Goal: Task Accomplishment & Management: Use online tool/utility

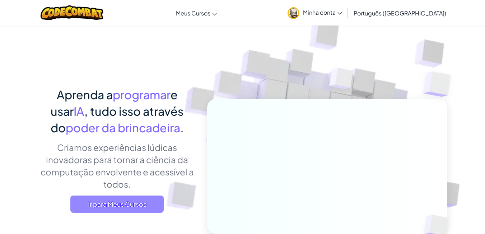
click at [113, 212] on span "Ir para Meus Cursos" at bounding box center [116, 203] width 93 height 17
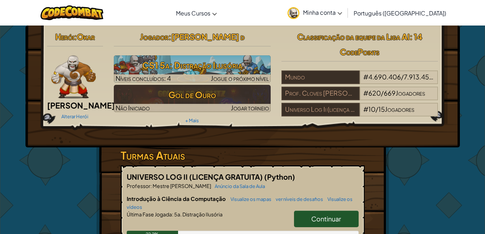
click at [329, 218] on font "Continuar" at bounding box center [326, 218] width 30 height 8
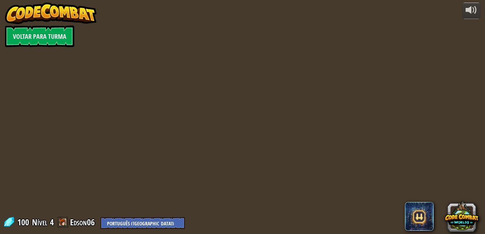
select select "pt-BR"
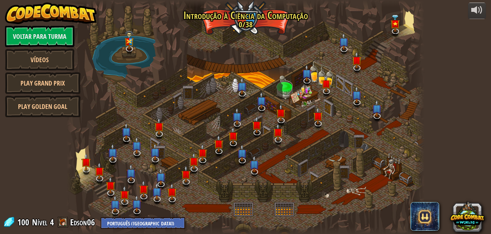
select select "pt-BR"
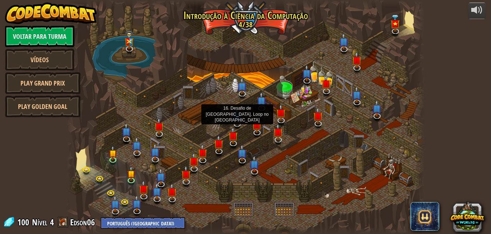
select select "pt-BR"
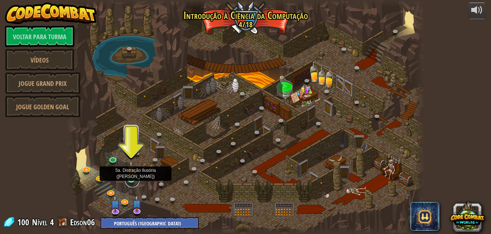
click at [129, 180] on link at bounding box center [132, 180] width 14 height 14
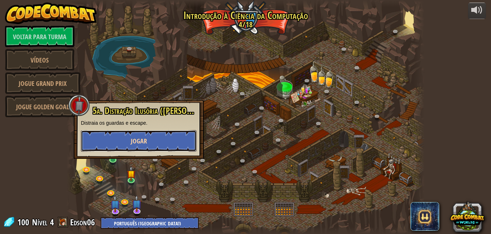
click at [145, 142] on font "Jogar" at bounding box center [139, 141] width 16 height 9
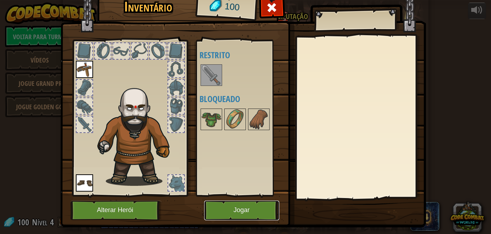
click at [239, 208] on font "Jogar" at bounding box center [241, 210] width 16 height 7
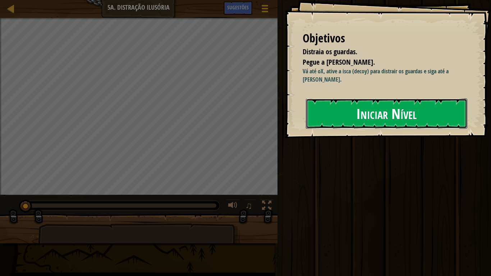
click at [362, 129] on button "Iniciar Nível" at bounding box center [386, 113] width 161 height 30
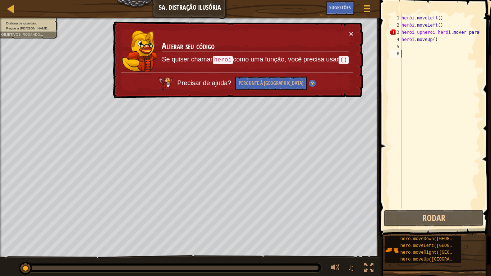
click at [440, 42] on div "herói . moveLeft ( ) herói . moveLeft ( ) heroi upheroi herói . mover para cima…" at bounding box center [440, 118] width 80 height 208
click at [442, 40] on div "herói . moveLeft ( ) herói . moveLeft ( ) heroi upheroi herói . mover para cima…" at bounding box center [440, 118] width 80 height 208
drag, startPoint x: 434, startPoint y: 41, endPoint x: 410, endPoint y: 34, distance: 24.3
click at [416, 37] on div "herói . moveLeft ( ) herói . moveLeft ( ) heroi upheroi herói . mover para cima…" at bounding box center [440, 118] width 80 height 208
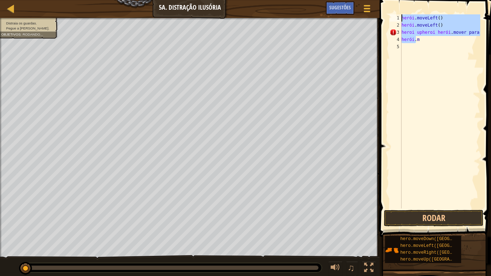
drag, startPoint x: 414, startPoint y: 33, endPoint x: 394, endPoint y: 22, distance: 23.0
click at [394, 22] on div "hero.m 1 2 3 4 5 herói . moveLeft ( ) herói . moveLeft ( ) heroi upheroi herói …" at bounding box center [434, 111] width 92 height 194
type textarea "hero.moveLeft() heroi upheroi hero.moveUp()"
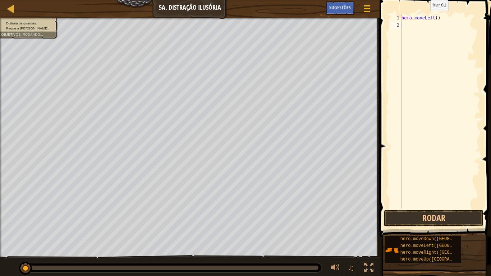
drag, startPoint x: 424, startPoint y: 18, endPoint x: 381, endPoint y: 13, distance: 43.4
click at [381, 13] on span at bounding box center [435, 108] width 117 height 258
drag, startPoint x: 422, startPoint y: 15, endPoint x: 384, endPoint y: 14, distance: 37.7
click at [384, 14] on span at bounding box center [435, 108] width 117 height 258
drag, startPoint x: 414, startPoint y: 17, endPoint x: 397, endPoint y: 16, distance: 17.6
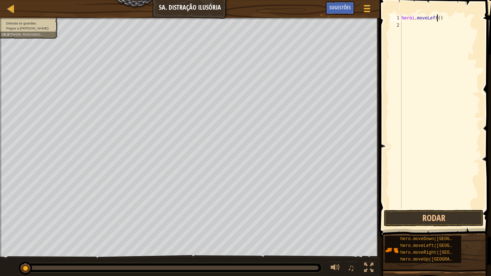
click at [393, 17] on div "1 2 herói . moveLeft ( ) ???????????? ???????????? ???????????? ???????????? ??…" at bounding box center [434, 111] width 92 height 194
type textarea "hero.moveLeft()"
type textarea "h"
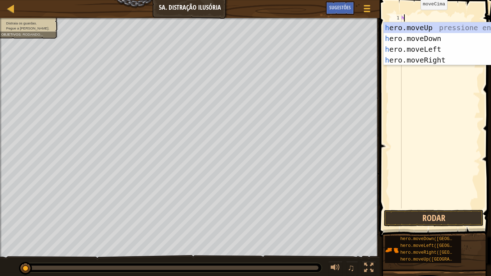
click at [436, 29] on div "h ero.moveUp pressione enter h ero.moveDown pressione enter h ero.moveLeft pres…" at bounding box center [451, 54] width 136 height 65
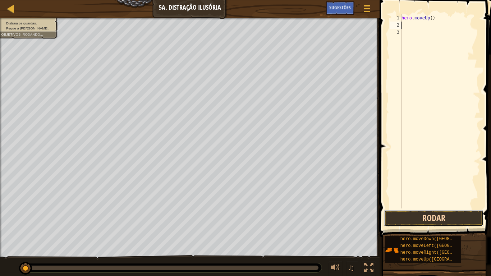
click at [412, 212] on button "Rodar" at bounding box center [434, 218] width 100 height 17
click at [438, 27] on div "herói . moveUp ( )" at bounding box center [440, 118] width 80 height 208
click at [438, 15] on div "herói . moveUp ( )" at bounding box center [440, 118] width 80 height 208
type textarea "hero.moveUp()"
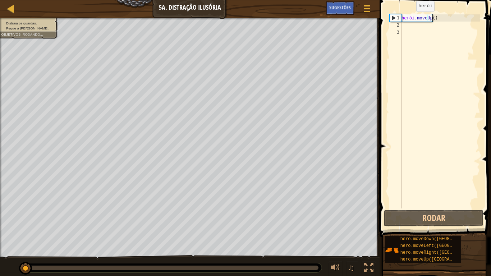
drag, startPoint x: 433, startPoint y: 16, endPoint x: 401, endPoint y: 19, distance: 31.7
click at [401, 19] on div "hero.moveUp() 1 2 3 herói . moveUp ( ) ???????????? ???????????? ???????????? ?…" at bounding box center [434, 111] width 92 height 194
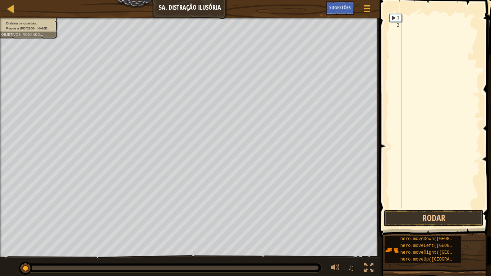
drag, startPoint x: 459, startPoint y: 17, endPoint x: 436, endPoint y: 18, distance: 23.4
click at [436, 18] on div at bounding box center [440, 118] width 80 height 208
type textarea "h"
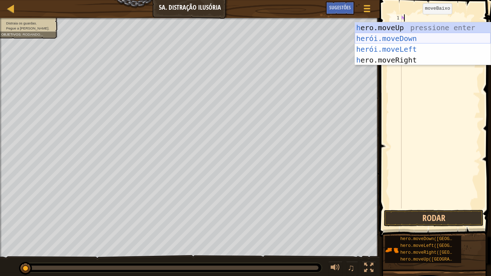
click at [436, 39] on div "h ero.moveUp pressione enter herói.moveDown ​ Pressione Enter herói.moveLeft ​ …" at bounding box center [423, 54] width 136 height 65
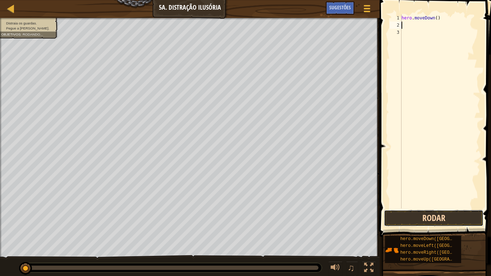
click at [417, 223] on button "Rodar" at bounding box center [434, 218] width 100 height 17
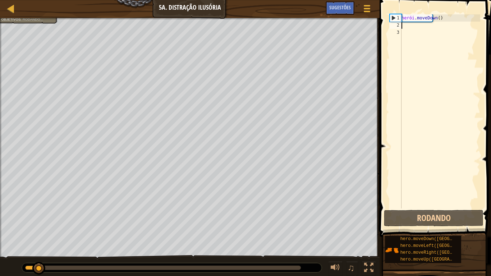
click at [441, 20] on div "herói . moveDown ( )" at bounding box center [440, 118] width 80 height 208
drag, startPoint x: 441, startPoint y: 20, endPoint x: 422, endPoint y: 15, distance: 19.3
click at [410, 19] on div "herói . moveDown ( )" at bounding box center [440, 118] width 80 height 208
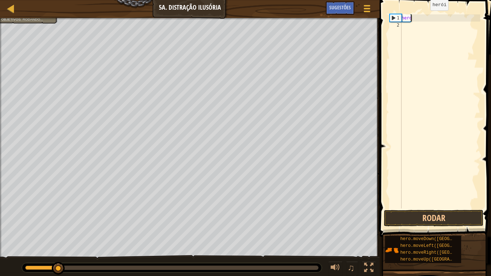
drag, startPoint x: 428, startPoint y: 16, endPoint x: 402, endPoint y: 19, distance: 26.4
click at [402, 19] on div "hero" at bounding box center [440, 118] width 80 height 208
drag, startPoint x: 405, startPoint y: 19, endPoint x: 409, endPoint y: 16, distance: 5.7
click at [401, 19] on div "hero 1 2 herói ???????????? ???????????? ???????????? ???????????? ????????????…" at bounding box center [434, 111] width 92 height 194
click at [410, 18] on div "ro" at bounding box center [440, 118] width 80 height 208
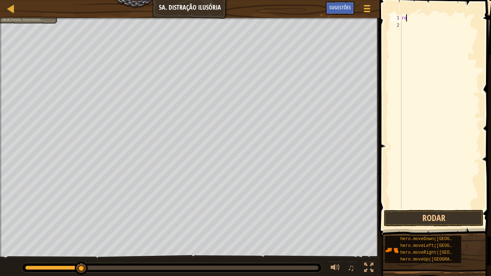
drag, startPoint x: 410, startPoint y: 18, endPoint x: 403, endPoint y: 18, distance: 6.8
click at [401, 19] on div "ro 1 2 ro ???????????? ???????????? ???????????? ???????????? ???????????? ????…" at bounding box center [434, 111] width 92 height 194
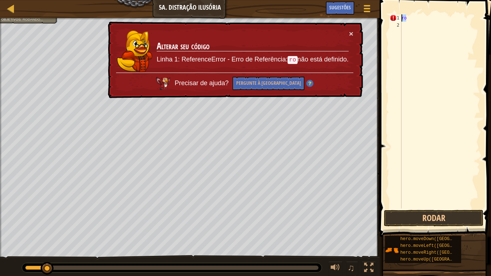
click at [406, 17] on div "ro" at bounding box center [440, 118] width 80 height 208
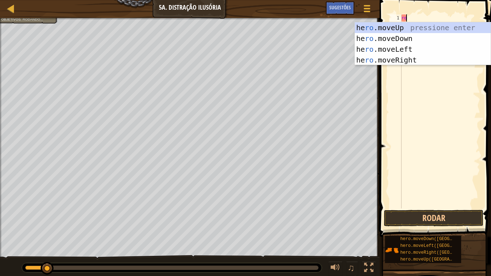
click at [406, 17] on div "ro" at bounding box center [440, 118] width 80 height 208
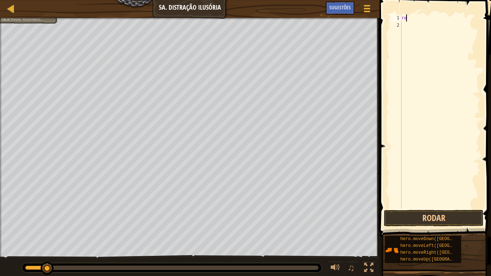
click at [405, 17] on div "ro" at bounding box center [440, 118] width 80 height 208
click at [395, 20] on div "ro 1 ro ???????????? ???????????? ???????????? ???????????? ???????????? ??????…" at bounding box center [434, 111] width 92 height 194
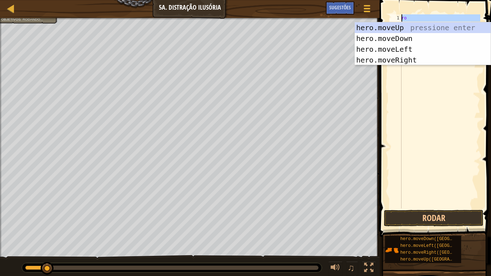
type textarea "ro"
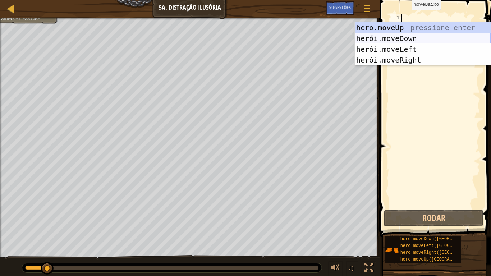
click at [425, 24] on div "hero.moveUp pressione enter herói.moveDown Pressione Enter herói.moveLeft Press…" at bounding box center [423, 54] width 136 height 65
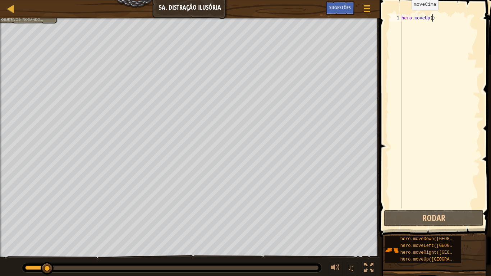
type textarea "hero.moveUp()"
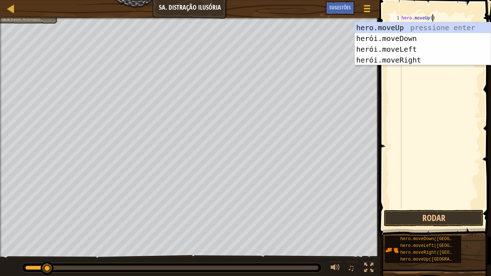
click at [407, 72] on div "hero . moveUp ( )" at bounding box center [440, 118] width 80 height 208
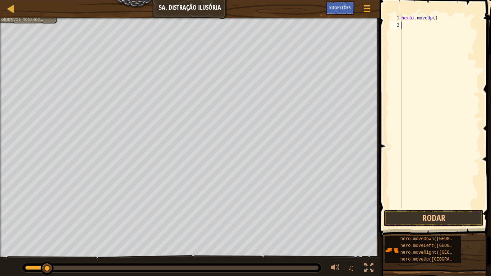
type textarea "h"
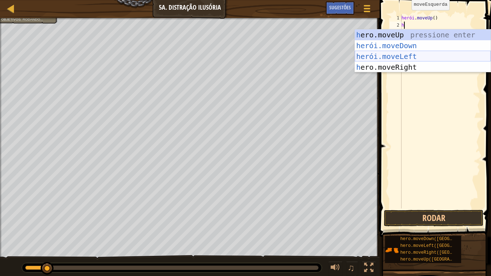
click at [411, 68] on div "h ero.moveUp pressione enter herói.moveDown ​ Pressione Enter herói.moveLeft ​ …" at bounding box center [423, 61] width 136 height 65
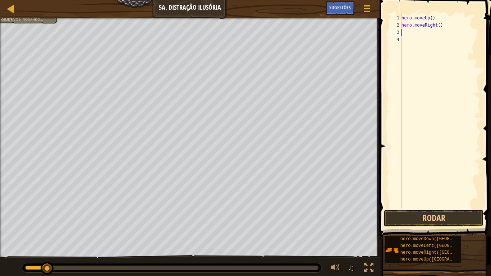
type textarea "h"
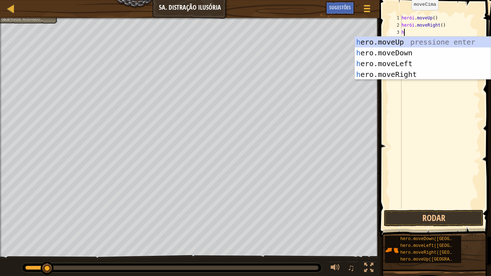
click at [417, 51] on div "h ero.moveUp pressione enter h ero.moveDown pressione enter h ero.moveLeft pres…" at bounding box center [423, 69] width 136 height 65
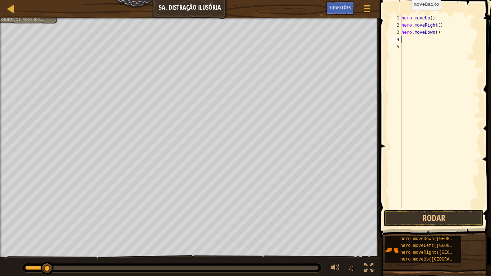
type textarea "h"
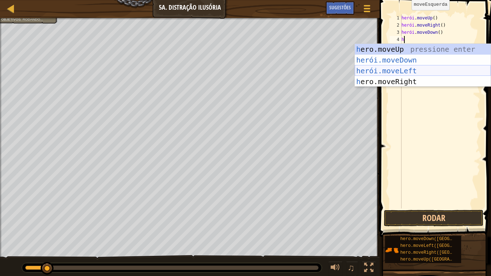
click at [415, 67] on div "h ero.moveUp pressione enter herói.moveDown ​ Pressione Enter herói.moveLeft ​ …" at bounding box center [423, 76] width 136 height 65
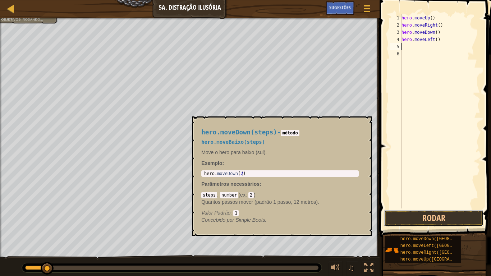
click at [423, 214] on button "Rodar" at bounding box center [434, 218] width 100 height 17
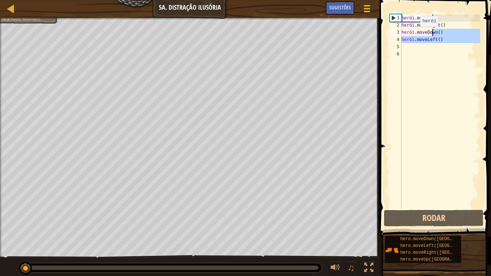
drag, startPoint x: 448, startPoint y: 47, endPoint x: 402, endPoint y: 28, distance: 49.6
click at [411, 32] on div "herói . moveUp ( ) herói . moveRight ( ) herói . moveDown ( ) herói . moveLeft …" at bounding box center [440, 118] width 80 height 208
click at [394, 17] on div "1" at bounding box center [395, 17] width 11 height 7
click at [391, 15] on div "1" at bounding box center [395, 17] width 11 height 7
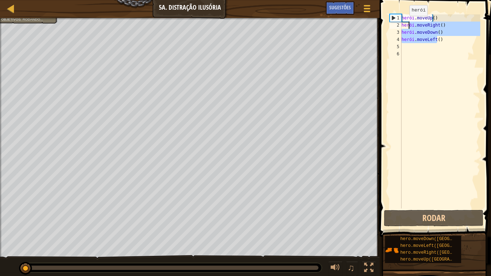
drag, startPoint x: 447, startPoint y: 38, endPoint x: 403, endPoint y: 23, distance: 46.5
click at [403, 23] on div "herói . moveUp ( ) herói . moveRight ( ) herói . moveDown ( ) herói . moveLeft …" at bounding box center [440, 118] width 80 height 208
type textarea "h"
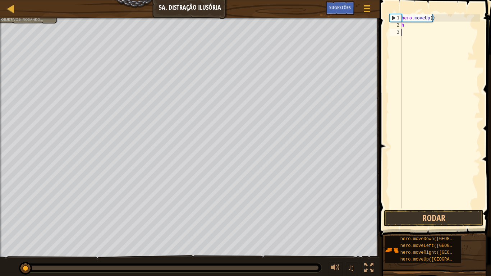
click at [440, 40] on div "hero . moveUp ( ) h" at bounding box center [440, 118] width 80 height 208
drag, startPoint x: 391, startPoint y: 22, endPoint x: 402, endPoint y: 20, distance: 11.2
click at [392, 20] on div "h 1 2 hero . moveUp ( ) h ???????????? ???????????? ???????????? ???????????? ?…" at bounding box center [434, 111] width 92 height 194
drag, startPoint x: 414, startPoint y: 23, endPoint x: 392, endPoint y: 23, distance: 21.6
click at [392, 23] on div "h 1 2 3 hero . moveUp ( ) h ???????????? ???????????? ???????????? ????????????…" at bounding box center [434, 111] width 92 height 194
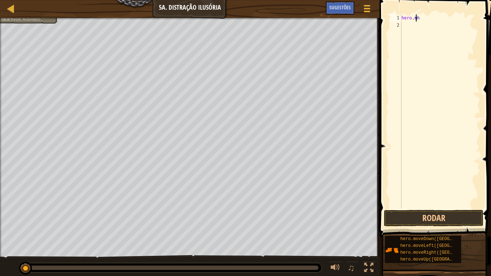
click at [424, 24] on div "hero . mh" at bounding box center [440, 118] width 80 height 208
drag, startPoint x: 424, startPoint y: 24, endPoint x: 416, endPoint y: 21, distance: 8.7
click at [423, 23] on div "hero . m" at bounding box center [440, 118] width 80 height 208
click at [421, 23] on div "hero . m" at bounding box center [440, 118] width 80 height 208
click at [416, 21] on div "hero . m" at bounding box center [440, 118] width 80 height 208
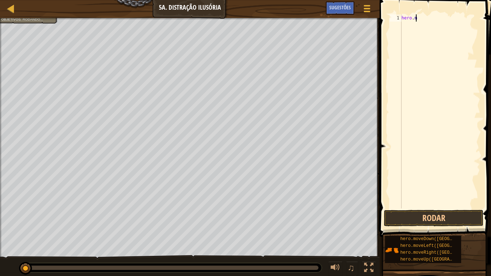
click at [416, 21] on div "hero . m" at bounding box center [440, 118] width 80 height 208
type textarea "hero."
drag, startPoint x: 414, startPoint y: 19, endPoint x: 388, endPoint y: 18, distance: 26.3
click at [388, 18] on div "hero. 1 hero . ???????????? ???????????? ???????????? ???????????? ????????????…" at bounding box center [434, 111] width 92 height 194
drag, startPoint x: 409, startPoint y: 19, endPoint x: 396, endPoint y: 19, distance: 13.3
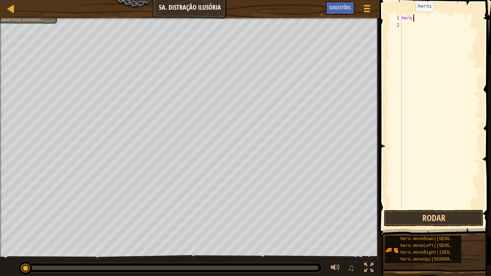
click at [396, 19] on div "hero. 1 2 hero . ???????????? ???????????? ???????????? ???????????? ??????????…" at bounding box center [434, 111] width 92 height 194
type textarea "m"
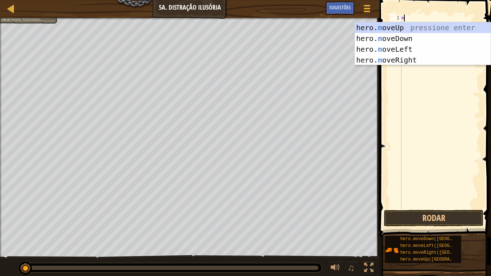
click at [416, 61] on div "hero. m oveUp pressione enter hero. m oveDown pressione enter hero. m oveLeft p…" at bounding box center [423, 54] width 136 height 65
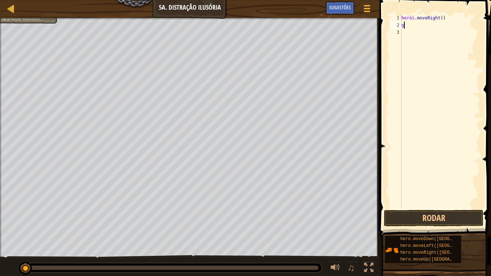
drag, startPoint x: 407, startPoint y: 27, endPoint x: 399, endPoint y: 25, distance: 8.5
click at [396, 27] on div "g 1 2 3 herói . moveRight ( ) g ???????????? ???????????? ???????????? ????????…" at bounding box center [434, 111] width 92 height 194
type textarea "g"
type textarea "h"
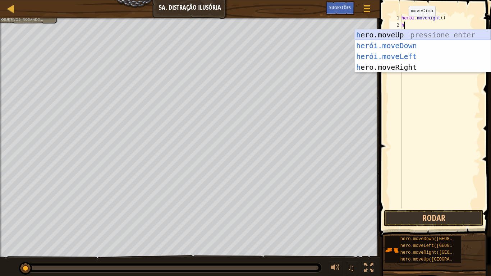
click at [417, 36] on div "h ero.moveUp pressione enter herói.moveDown ​ Pressione Enter herói.moveLeft ​ …" at bounding box center [423, 61] width 136 height 65
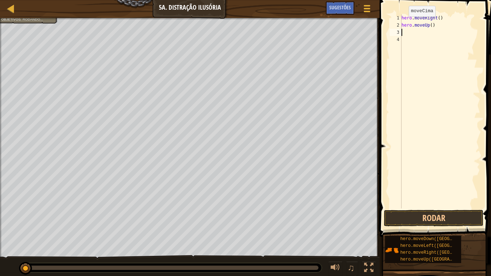
type textarea "h"
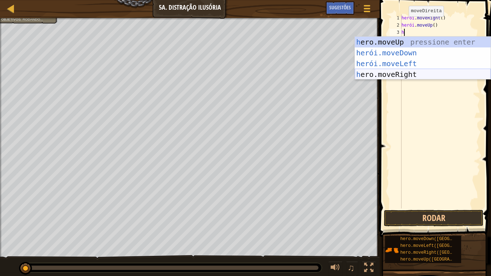
click at [409, 69] on div "h ero.moveUp pressione enter herói.moveDown ​ Pressione Enter herói.moveLeft ​ …" at bounding box center [423, 69] width 136 height 65
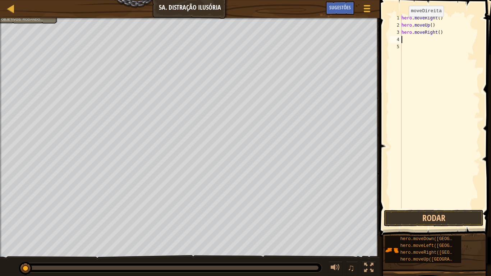
type textarea "h"
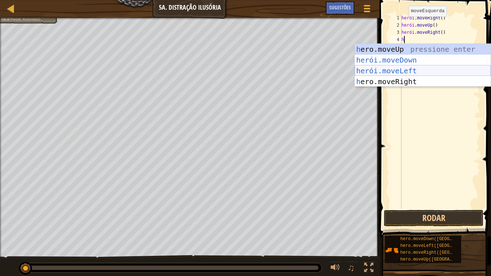
click at [407, 57] on div "h ero.moveUp pressione enter herói.moveDown ​ Pressione Enter herói.moveLeft ​ …" at bounding box center [423, 76] width 136 height 65
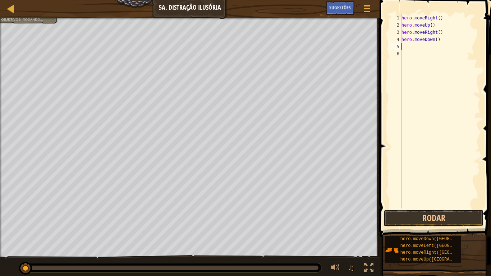
click at [434, 40] on div "hero . moveRight ( ) hero . moveUp ( ) hero . moveRight ( ) hero . moveDown ( )" at bounding box center [440, 118] width 80 height 208
type textarea "hero.moveDown(2)"
click at [421, 48] on div "herói . moveRight ( ) herói . moveUp ( ) herói . moveRight ( ) hero . moveDown …" at bounding box center [440, 118] width 80 height 208
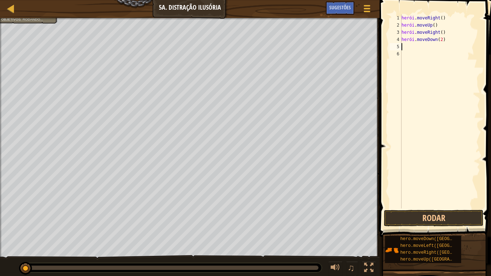
type textarea "h"
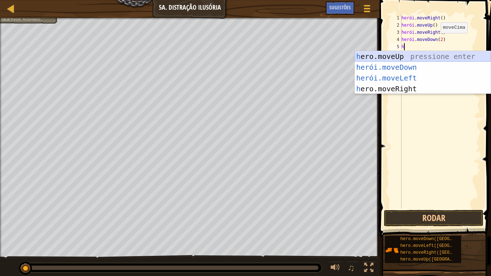
click at [417, 58] on div "h ero.moveUp pressione enter herói.moveDown ​ Pressione Enter herói.moveLeft ​ …" at bounding box center [423, 83] width 136 height 65
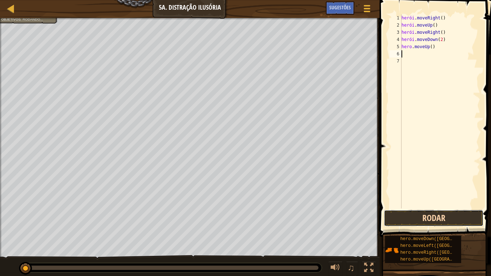
click at [422, 211] on button "Rodar" at bounding box center [434, 218] width 100 height 17
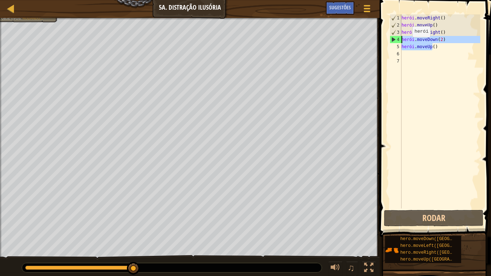
click at [360, 41] on div "Mapa Introdução à Ciência da Computação 5a. Distração Ilusória Menu do Jogo Pro…" at bounding box center [245, 138] width 491 height 276
type textarea "hero.moveDown(2) hero.moveUp()"
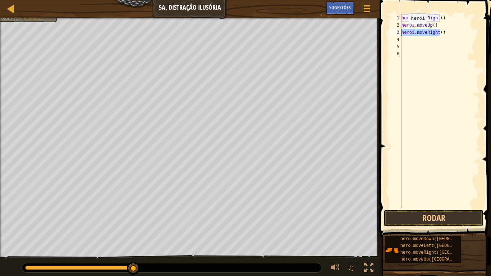
drag, startPoint x: 449, startPoint y: 29, endPoint x: 396, endPoint y: 31, distance: 53.9
click at [396, 31] on div "1 2 3 4 5 6 herói . moveRight ( ) herói . moveUp ( ) herói . moveRight ( ) ????…" at bounding box center [434, 111] width 92 height 194
type textarea "hero.moveRight()"
click at [440, 28] on div "herói . moveRight ( ) herói . moveUp ( )" at bounding box center [440, 118] width 80 height 208
type textarea "hero.moveUp()"
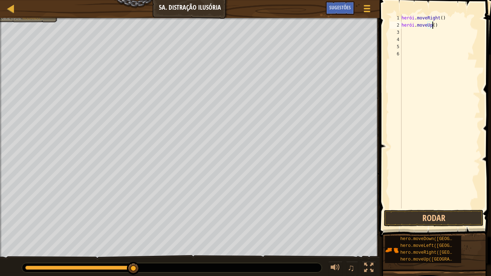
click at [440, 26] on div "herói . moveRight ( ) herói . moveUp ( )" at bounding box center [440, 118] width 80 height 208
click at [440, 25] on div "herói . moveRight ( ) herói . moveUp ( )" at bounding box center [440, 118] width 80 height 208
click at [409, 33] on div "herói . moveRight ( ) herói . moveUp ( )" at bounding box center [440, 118] width 80 height 208
type textarea "h"
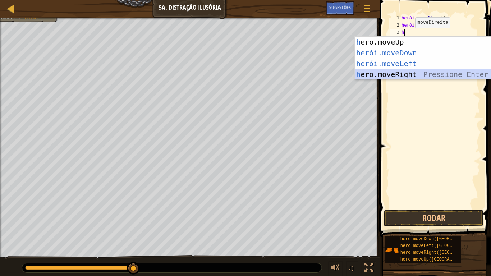
click at [409, 71] on div "h ero.moveUp pressione enter herói.moveDown ​ Pressione Enter herói.moveLeft ​ …" at bounding box center [423, 69] width 136 height 65
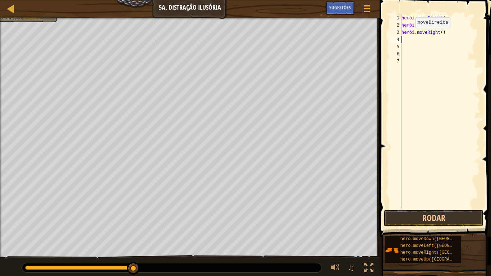
type textarea "2"
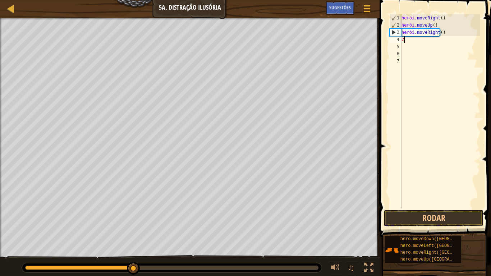
drag, startPoint x: 414, startPoint y: 38, endPoint x: 402, endPoint y: 41, distance: 11.5
click at [402, 42] on div "herói . moveRight ( ) herói . moveUp ( ) herói . moveRight ( ) 2" at bounding box center [440, 118] width 80 height 208
click at [387, 41] on div "1 2 3 4 5 6 7 herói . moveRight ( ) herói . moveUp ( ) herói . moveRight ( ) ??…" at bounding box center [434, 133] width 114 height 258
click at [448, 35] on div "herói . moveRight ( ) herói . moveUp ( ) herói . moveRight ( )" at bounding box center [440, 118] width 80 height 208
click at [449, 32] on div "herói . moveRight ( ) herói . moveUp ( ) herói . moveRight ( )" at bounding box center [440, 118] width 80 height 208
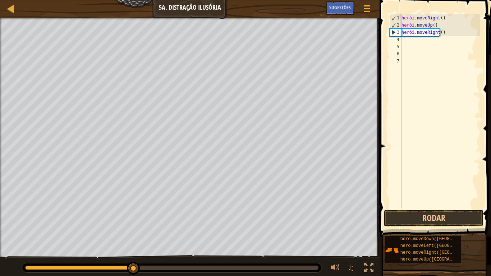
type textarea "hero.moveRight()"
click at [449, 32] on div "herói . moveRight ( ) herói . moveUp ( ) herói . moveRight ( )" at bounding box center [440, 118] width 80 height 208
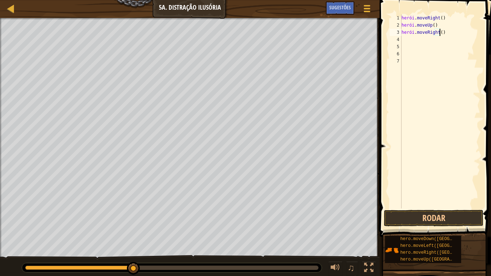
click at [449, 32] on div "herói . moveRight ( ) herói . moveUp ( ) herói . moveRight ( )" at bounding box center [440, 118] width 80 height 208
click at [446, 32] on div "herói . moveRight ( ) herói . moveUp ( ) herói . moveRight ( )" at bounding box center [440, 118] width 80 height 208
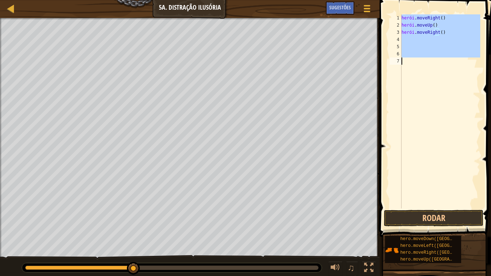
click at [383, 38] on span at bounding box center [435, 108] width 117 height 258
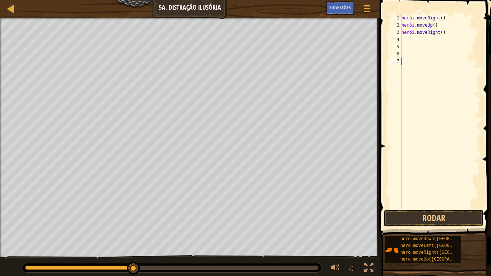
click at [402, 37] on div "herói . moveRight ( ) herói . moveUp ( ) herói . moveRight ( )" at bounding box center [440, 118] width 80 height 208
click at [410, 37] on div "herói . moveRight ( ) herói . moveUp ( ) herói . moveRight ( )" at bounding box center [440, 118] width 80 height 208
type textarea "h"
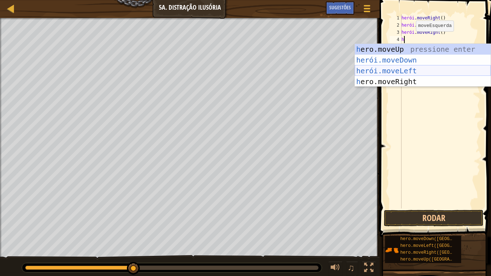
click at [408, 80] on div "h ero.moveUp pressione enter herói.moveDown ​ Pressione Enter herói.moveLeft ​ …" at bounding box center [423, 76] width 136 height 65
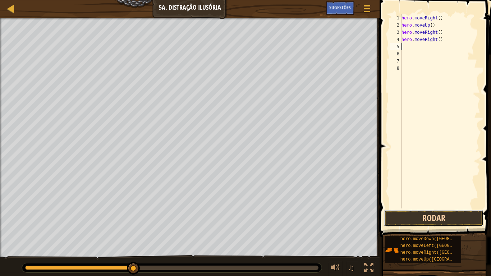
click at [414, 218] on button "Rodar" at bounding box center [434, 218] width 100 height 17
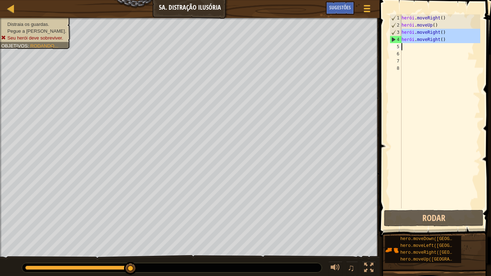
drag, startPoint x: 401, startPoint y: 33, endPoint x: 453, endPoint y: 45, distance: 52.9
click at [453, 45] on div "herói . moveRight ( ) herói . moveUp ( ) herói . moveRight ( ) herói . moveRigh…" at bounding box center [440, 118] width 80 height 208
type textarea "hero.moveRight()"
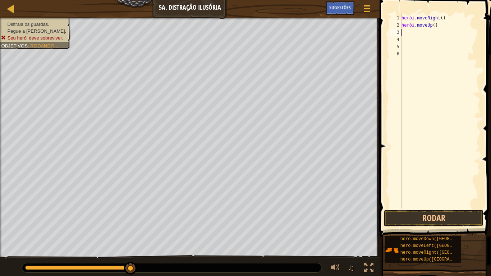
type textarea "h"
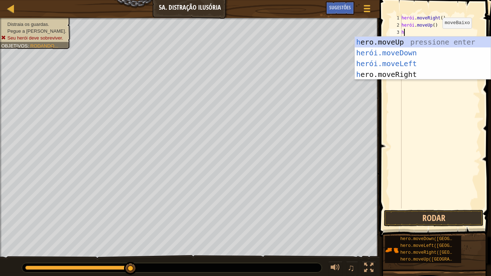
click at [435, 47] on div "h ero.moveUp pressione enter herói.moveDown ​ Pressione Enter herói.moveLeft ​ …" at bounding box center [423, 69] width 136 height 65
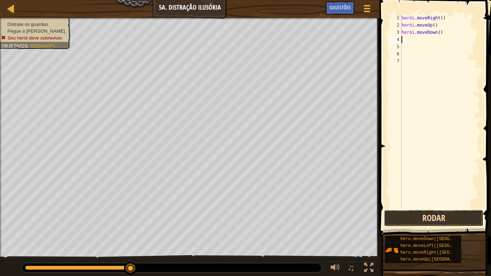
click at [398, 222] on button "Rodar" at bounding box center [434, 218] width 100 height 17
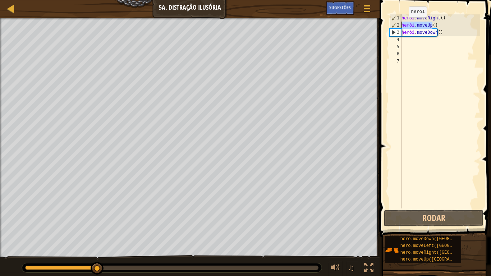
drag, startPoint x: 446, startPoint y: 28, endPoint x: 402, endPoint y: 24, distance: 43.9
click at [402, 24] on div "herói . moveRight ( ) herói . moveUp ( ) herói . moveDown ( )" at bounding box center [440, 118] width 80 height 208
type textarea "hero.moveUp()"
type textarea "hero.moveDown()"
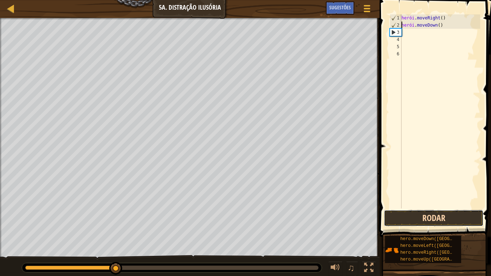
click at [405, 221] on button "Rodar" at bounding box center [434, 218] width 100 height 17
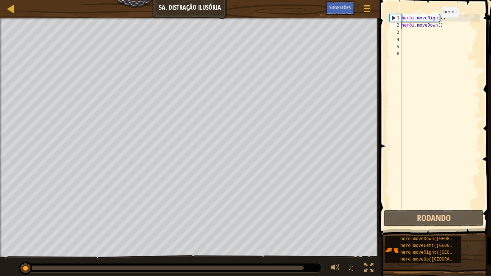
click at [445, 26] on div "herói . moveRight ( ) herói . moveDown ( )" at bounding box center [440, 118] width 80 height 208
click at [420, 31] on div "herói . moveRight ( ) herói . moveDown ( )" at bounding box center [440, 118] width 80 height 208
type textarea "h"
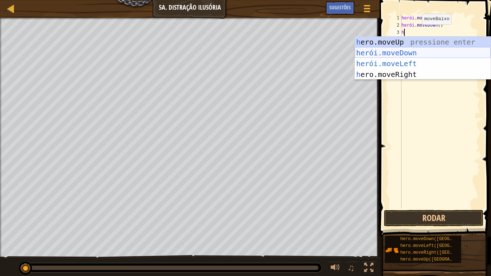
click at [414, 52] on div "h ero.moveUp pressione enter herói.moveDown ​ Pressione Enter herói.moveLeft ​ …" at bounding box center [423, 69] width 136 height 65
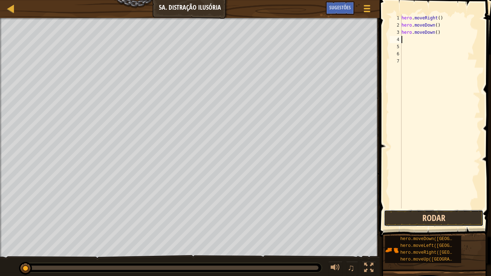
click at [411, 211] on button "Rodar" at bounding box center [434, 218] width 100 height 17
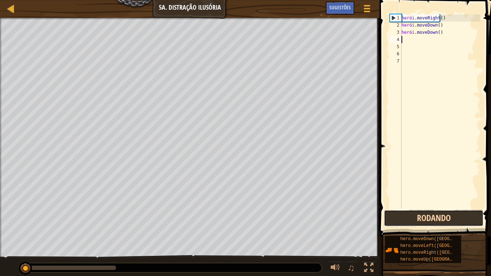
click at [410, 213] on button "Rodando" at bounding box center [434, 218] width 100 height 17
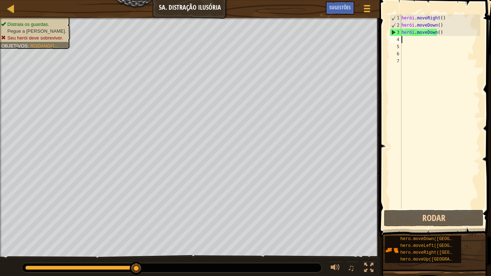
type textarea "h"
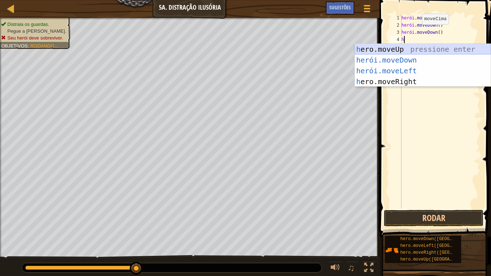
click at [423, 48] on div "h ero.moveUp pressione enter herói.moveDown ​ Pressione Enter herói.moveLeft ​ …" at bounding box center [423, 76] width 136 height 65
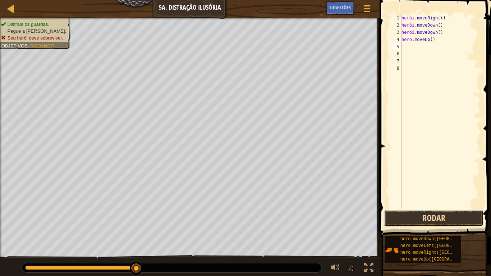
click at [395, 216] on button "Rodar" at bounding box center [434, 218] width 100 height 17
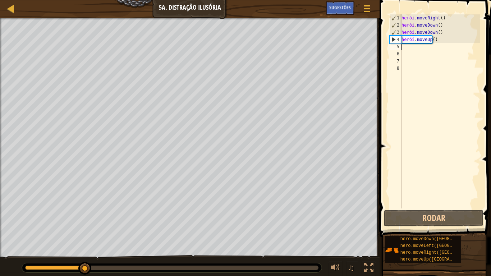
type textarea "h"
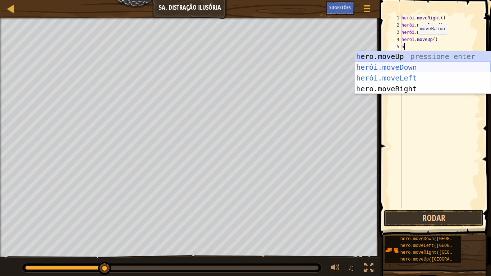
click at [404, 67] on div "h ero.moveUp pressione enter herói.moveDown ​ Pressione Enter herói.moveLeft ​ …" at bounding box center [423, 83] width 136 height 65
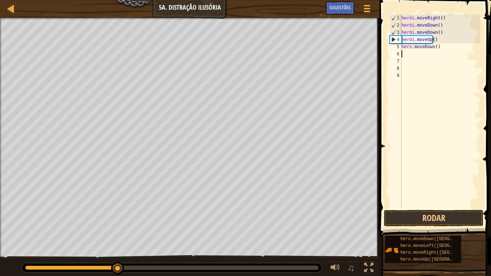
type textarea "h"
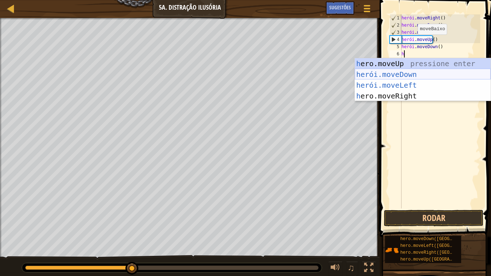
click at [411, 75] on div "h ero.moveUp pressione enter herói.moveDown ​ Pressione Enter herói.moveLeft ​ …" at bounding box center [423, 90] width 136 height 65
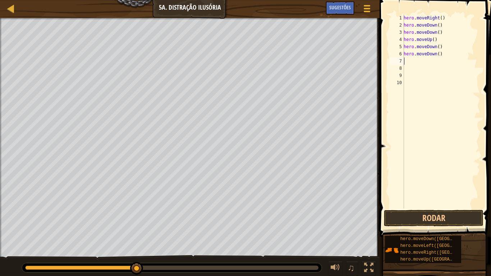
type textarea "h"
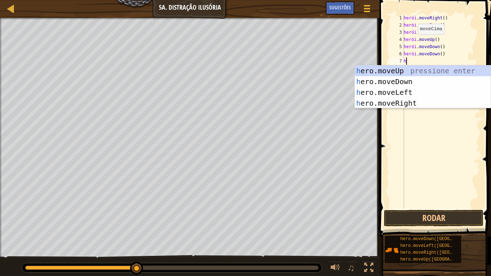
click at [411, 83] on div "h ero.moveUp pressione enter h ero.moveDown pressione enter h ero.moveLeft pres…" at bounding box center [423, 97] width 136 height 65
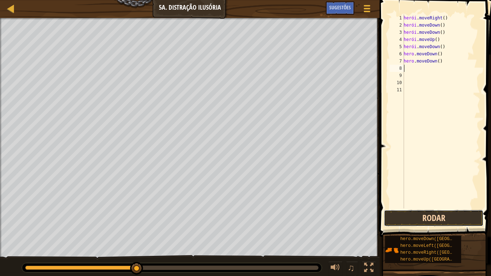
click at [405, 211] on button "Rodar" at bounding box center [434, 218] width 100 height 17
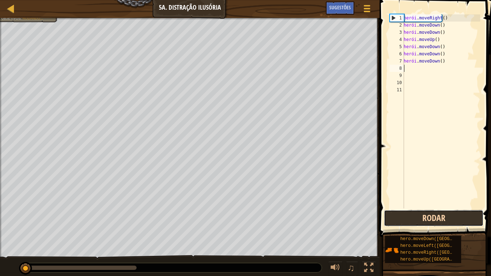
click at [447, 221] on button "Rodar" at bounding box center [434, 218] width 100 height 17
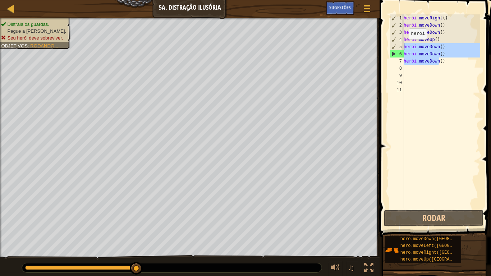
drag, startPoint x: 451, startPoint y: 60, endPoint x: 405, endPoint y: 46, distance: 48.8
click at [405, 46] on div "herói . moveRight ( ) herói . moveDown ( ) herói . moveDown ( ) herói . moveUp …" at bounding box center [441, 118] width 78 height 208
type textarea "hero.moveDown() hero.moveDown()"
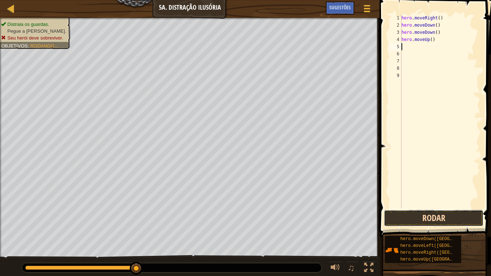
click at [434, 219] on button "Rodar" at bounding box center [434, 218] width 100 height 17
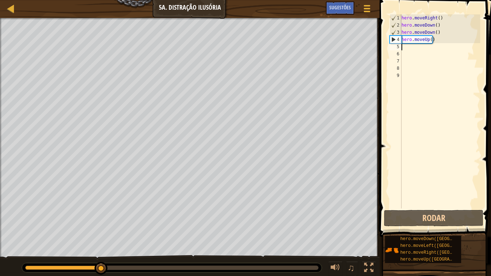
type textarea "m"
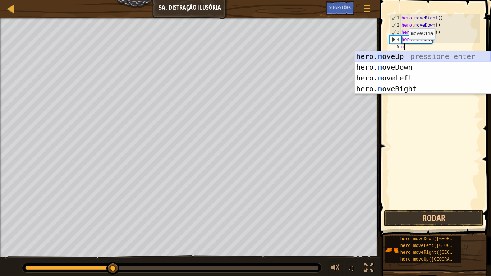
click at [422, 58] on div "hero. m oveUp pressione enter hero. m oveDown pressione enter hero. m oveLeft p…" at bounding box center [423, 83] width 136 height 65
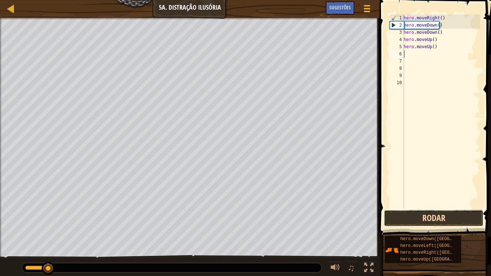
click at [443, 218] on button "Rodar" at bounding box center [434, 218] width 100 height 17
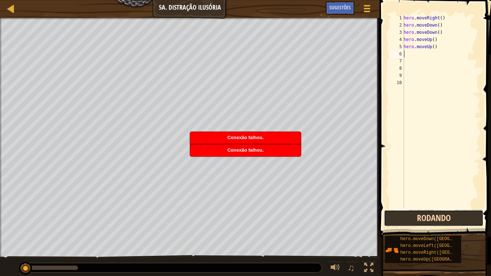
click at [443, 218] on button "Rodando" at bounding box center [434, 218] width 100 height 17
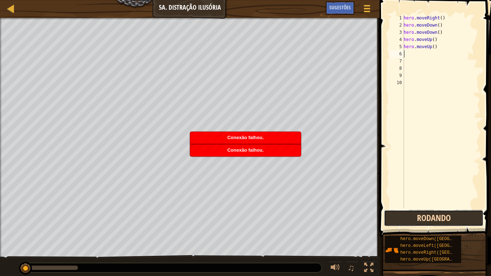
click at [443, 218] on button "Rodando" at bounding box center [434, 218] width 100 height 17
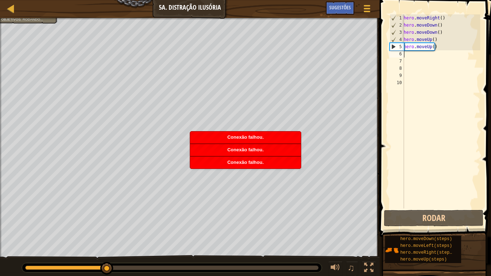
type textarea "m"
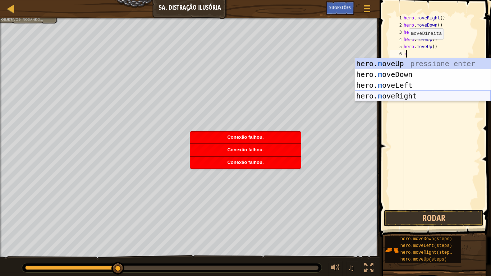
click at [420, 92] on div "hero. m oveUp pressione enter hero. m oveDown pressione enter hero. m oveLeft p…" at bounding box center [423, 90] width 136 height 65
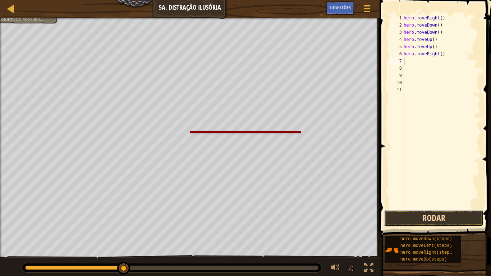
click at [413, 220] on button "Rodar" at bounding box center [434, 218] width 100 height 17
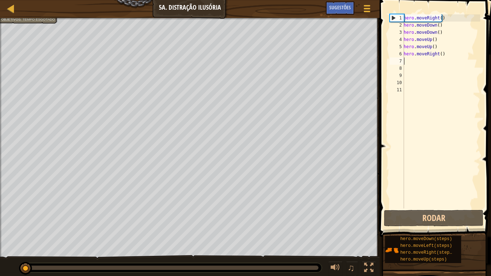
type textarea "m"
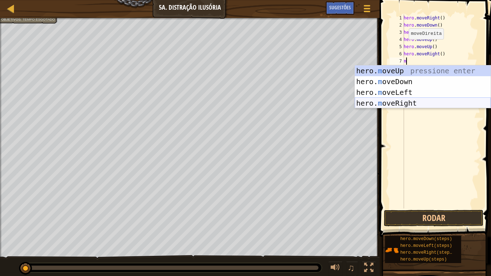
click at [414, 104] on div "hero. m oveUp pressione enter hero. m oveDown pressione enter hero. m oveLeft p…" at bounding box center [423, 97] width 136 height 65
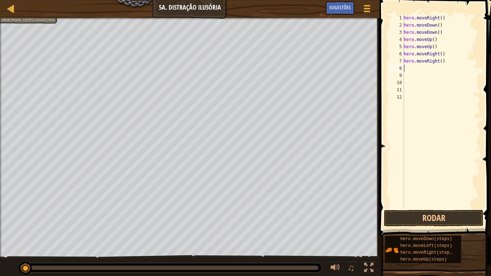
type textarea "h"
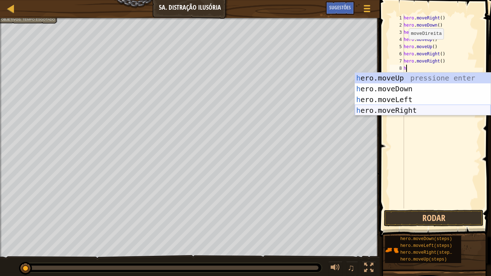
click at [407, 108] on div "h ero.moveUp pressione enter h ero.moveDown pressione enter h ero.moveLeft pres…" at bounding box center [423, 105] width 136 height 65
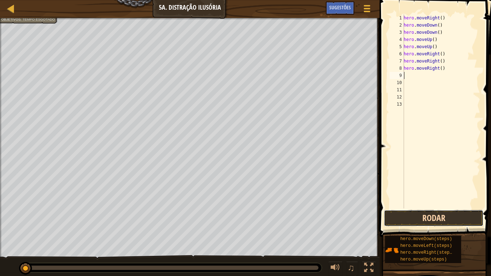
click at [439, 213] on button "Rodar" at bounding box center [434, 218] width 100 height 17
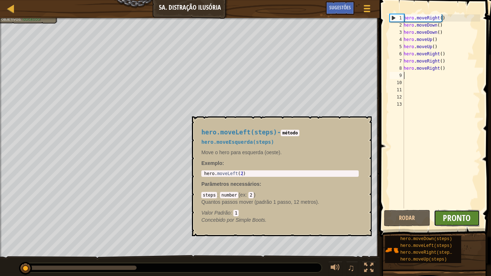
click at [459, 220] on span "Pronto" at bounding box center [457, 217] width 28 height 11
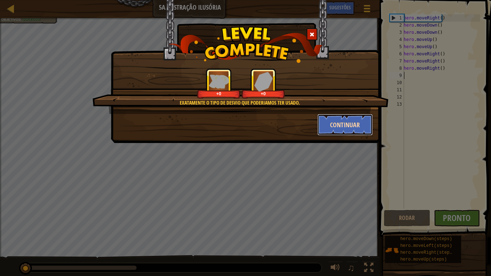
click at [343, 130] on button "Continuar" at bounding box center [345, 125] width 56 height 22
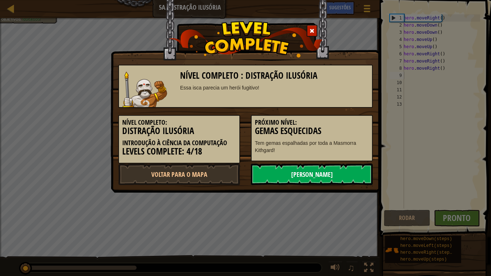
click at [299, 176] on link "[PERSON_NAME]" at bounding box center [312, 174] width 122 height 22
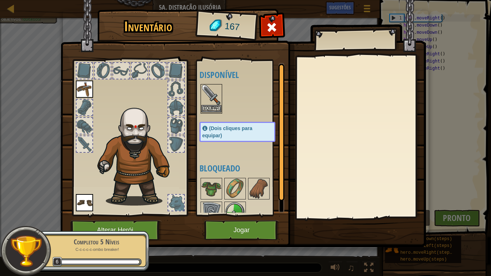
click at [218, 99] on img at bounding box center [211, 95] width 20 height 20
click at [217, 99] on img at bounding box center [211, 95] width 20 height 20
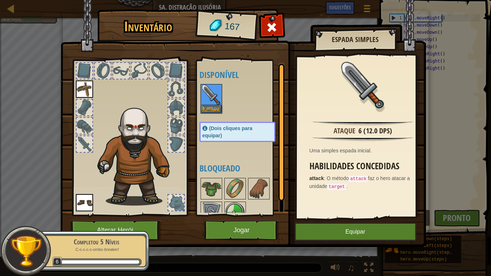
click at [213, 94] on img at bounding box center [211, 95] width 20 height 20
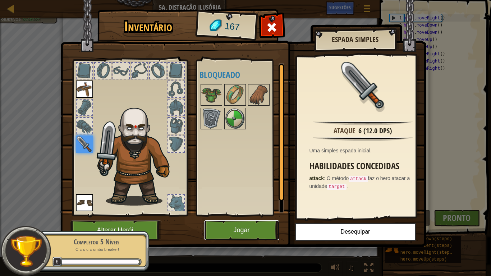
click at [232, 226] on button "Jogar" at bounding box center [241, 230] width 75 height 20
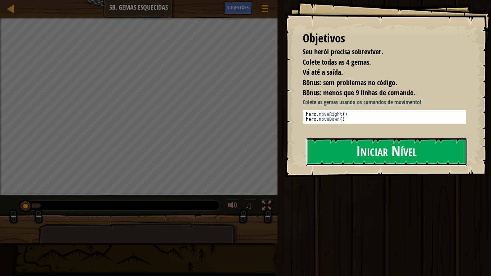
click at [412, 153] on button "Iniciar Nível" at bounding box center [386, 152] width 161 height 28
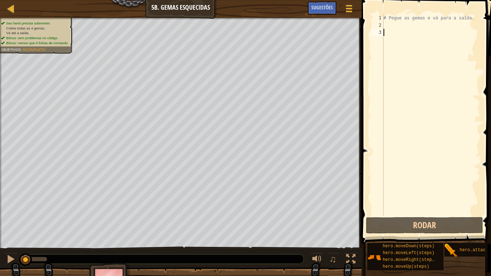
click at [393, 25] on div "# Pegue as gemas e vá para a saída." at bounding box center [431, 122] width 98 height 216
type textarea "h"
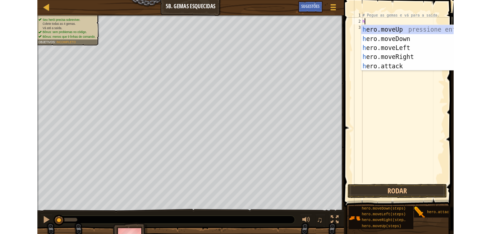
scroll to position [3, 0]
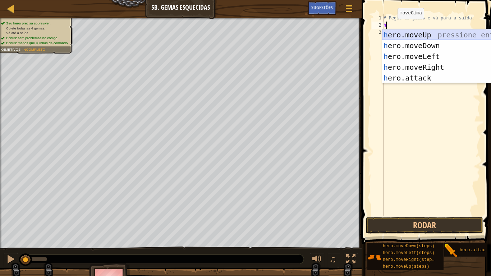
click at [422, 38] on div "h ero.moveUp pressione enter h ero.moveDown pressione enter h ero.moveLeft pres…" at bounding box center [450, 66] width 136 height 75
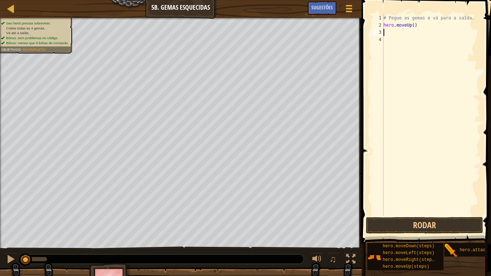
type textarea "h"
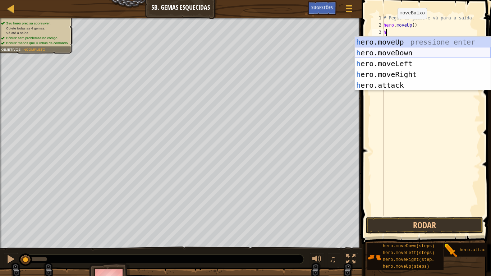
click at [407, 52] on div "h ero.moveUp pressione enter h ero.moveDown pressione enter h ero.moveLeft pres…" at bounding box center [423, 74] width 136 height 75
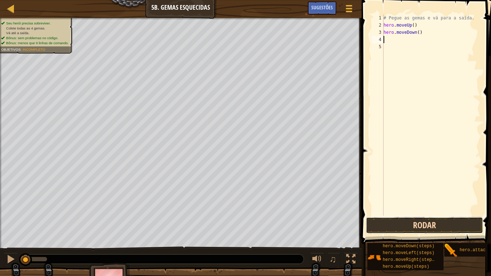
click at [385, 226] on button "Rodar" at bounding box center [424, 225] width 117 height 17
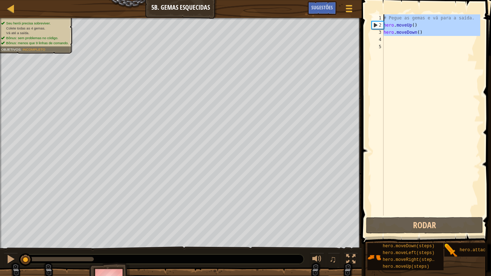
drag, startPoint x: 425, startPoint y: 36, endPoint x: 385, endPoint y: 36, distance: 40.2
click at [374, 38] on div "1 2 3 4 5 # Pegue as gemas e vá para a saída. hero . moveUp ( ) hero . moveDown…" at bounding box center [425, 114] width 110 height 201
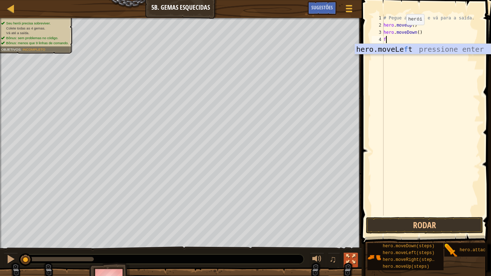
type textarea "f"
click at [352, 234] on div at bounding box center [350, 258] width 9 height 9
